Goal: Transaction & Acquisition: Purchase product/service

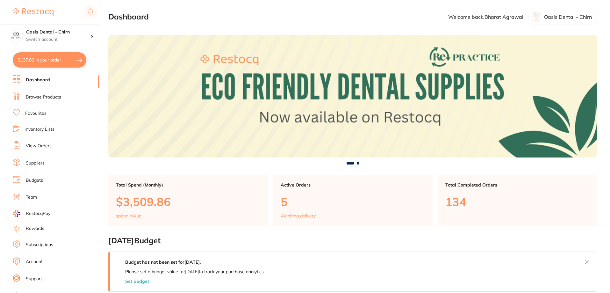
click at [48, 98] on link "Browse Products" at bounding box center [43, 97] width 35 height 6
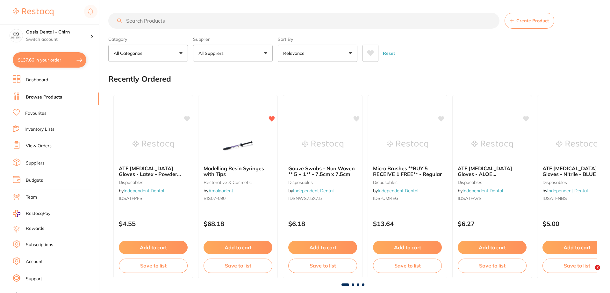
click at [187, 23] on input "search" at bounding box center [303, 21] width 391 height 16
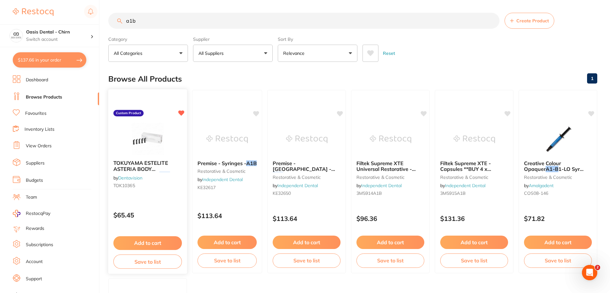
type input "a1b"
click at [168, 141] on img at bounding box center [148, 139] width 42 height 32
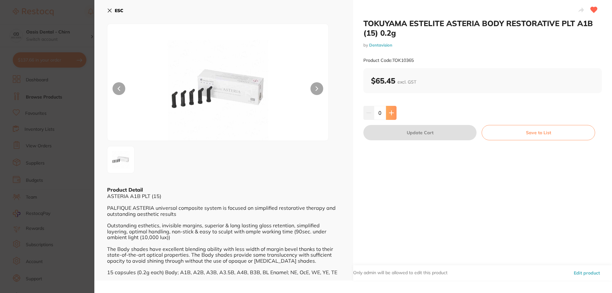
click at [395, 114] on button at bounding box center [391, 113] width 11 height 14
type input "1"
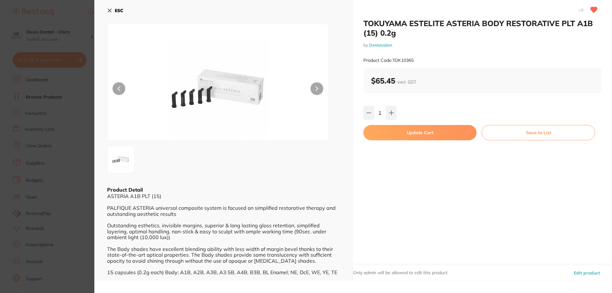
click at [423, 133] on button "Update Cart" at bounding box center [419, 132] width 113 height 15
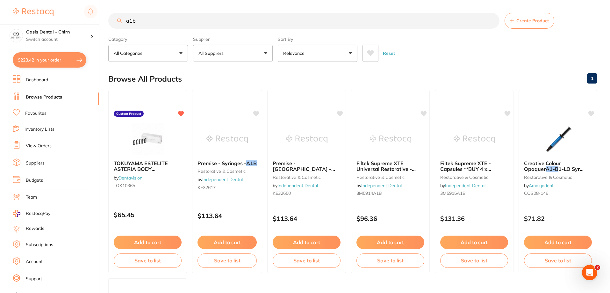
click at [59, 60] on button "$223.42 in your order" at bounding box center [50, 59] width 74 height 15
checkbox input "true"
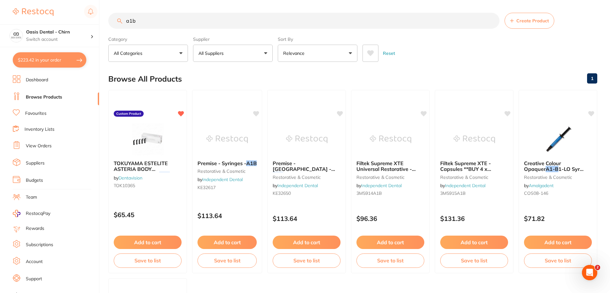
checkbox input "true"
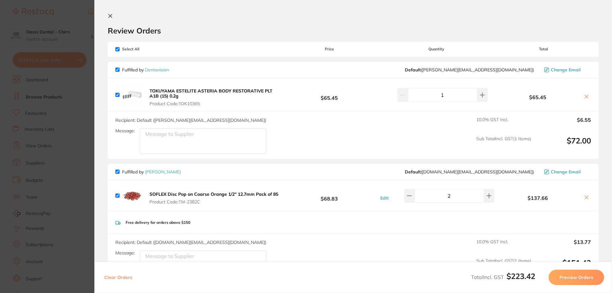
click at [110, 17] on icon at bounding box center [110, 15] width 5 height 5
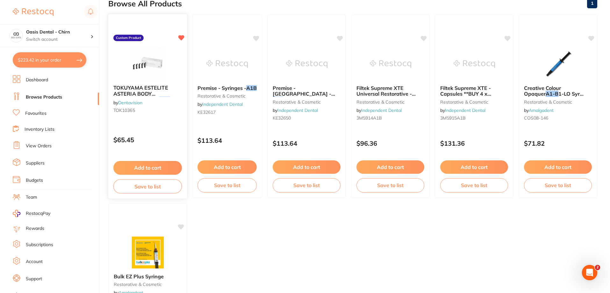
scroll to position [64, 0]
